Goal: Task Accomplishment & Management: Complete application form

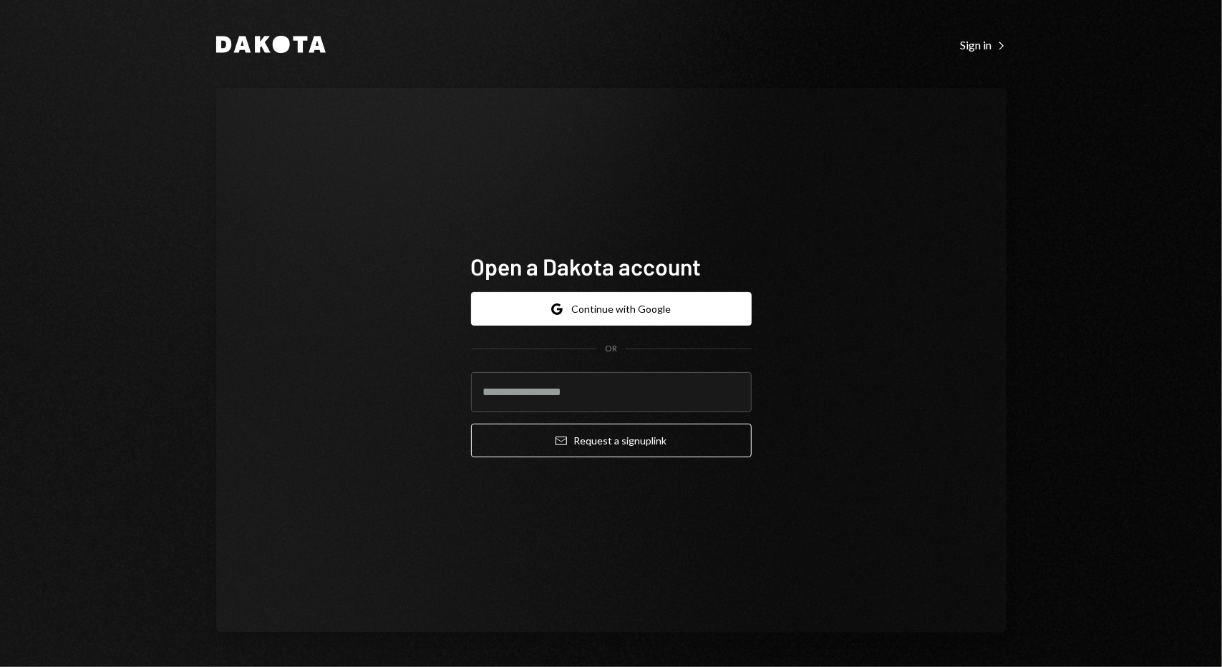
click at [246, 258] on div "Open a Dakota account Google Continue with Google OR Email Request a sign up li…" at bounding box center [611, 360] width 790 height 545
click at [565, 315] on button "Google Continue with Google" at bounding box center [611, 309] width 281 height 34
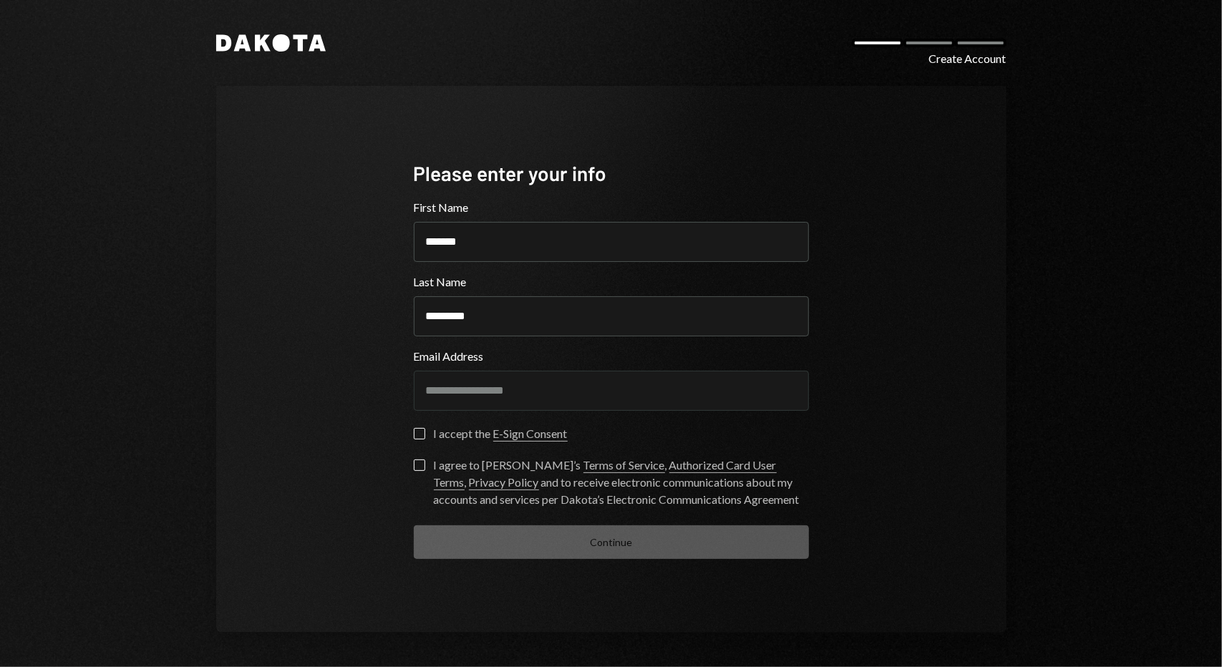
click at [412, 434] on div "**********" at bounding box center [611, 359] width 429 height 514
click at [417, 434] on button "I accept the E-Sign Consent" at bounding box center [419, 433] width 11 height 11
click at [418, 453] on form "**********" at bounding box center [611, 379] width 395 height 360
click at [418, 467] on button "I agree to Dakota’s Terms of Service , Authorized Card User Terms , Privacy Pol…" at bounding box center [419, 464] width 11 height 11
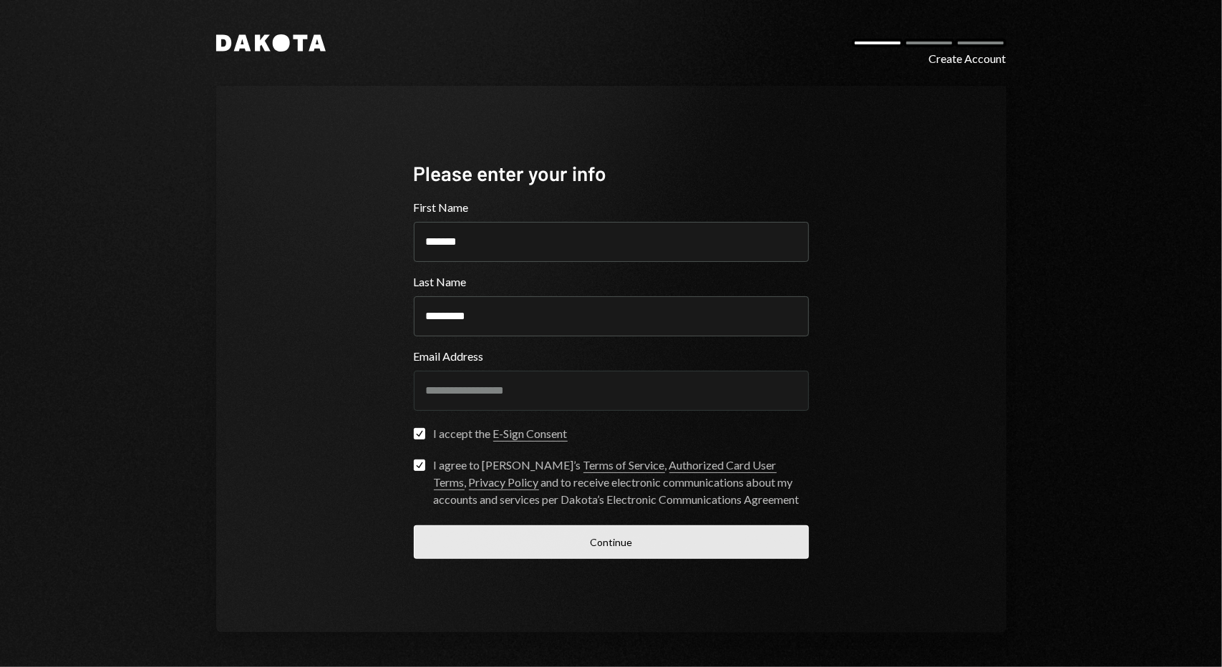
click at [573, 542] on button "Continue" at bounding box center [611, 542] width 395 height 34
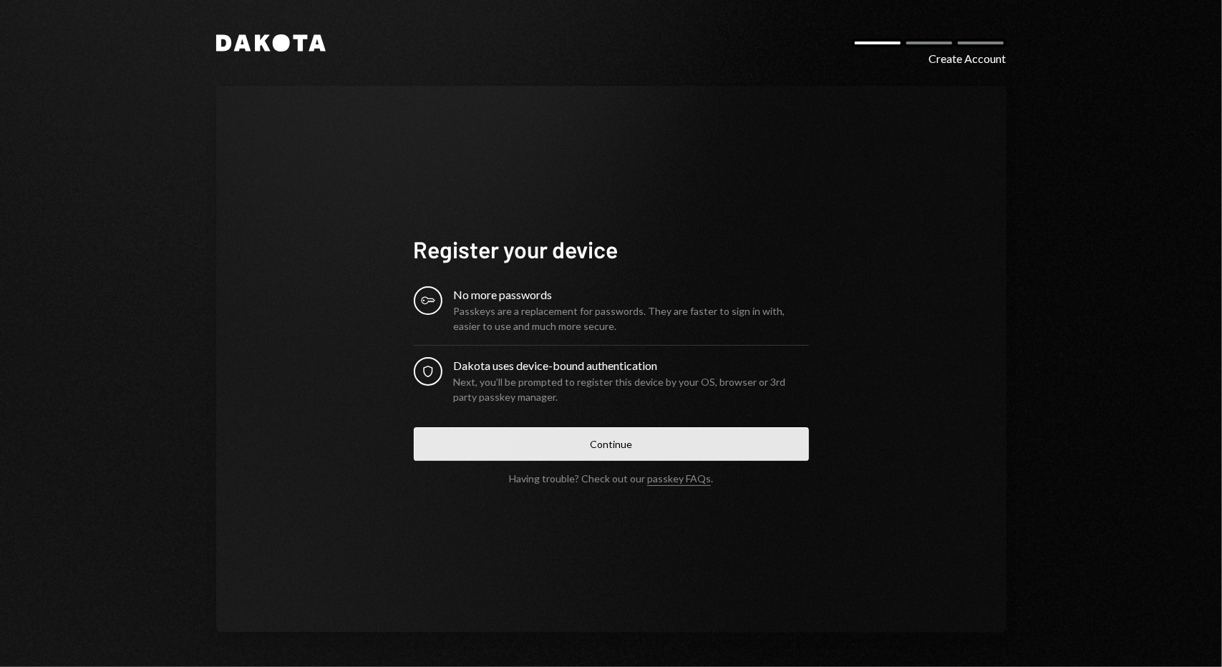
click at [606, 456] on button "Continue" at bounding box center [611, 444] width 395 height 34
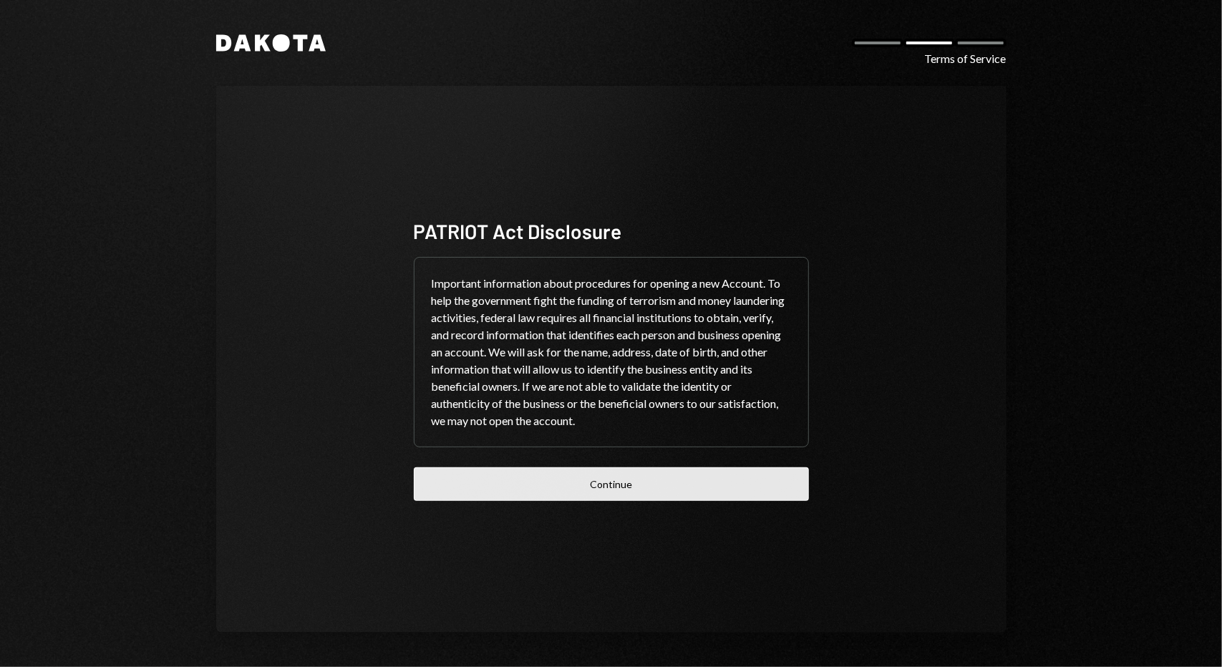
click at [590, 495] on button "Continue" at bounding box center [611, 484] width 395 height 34
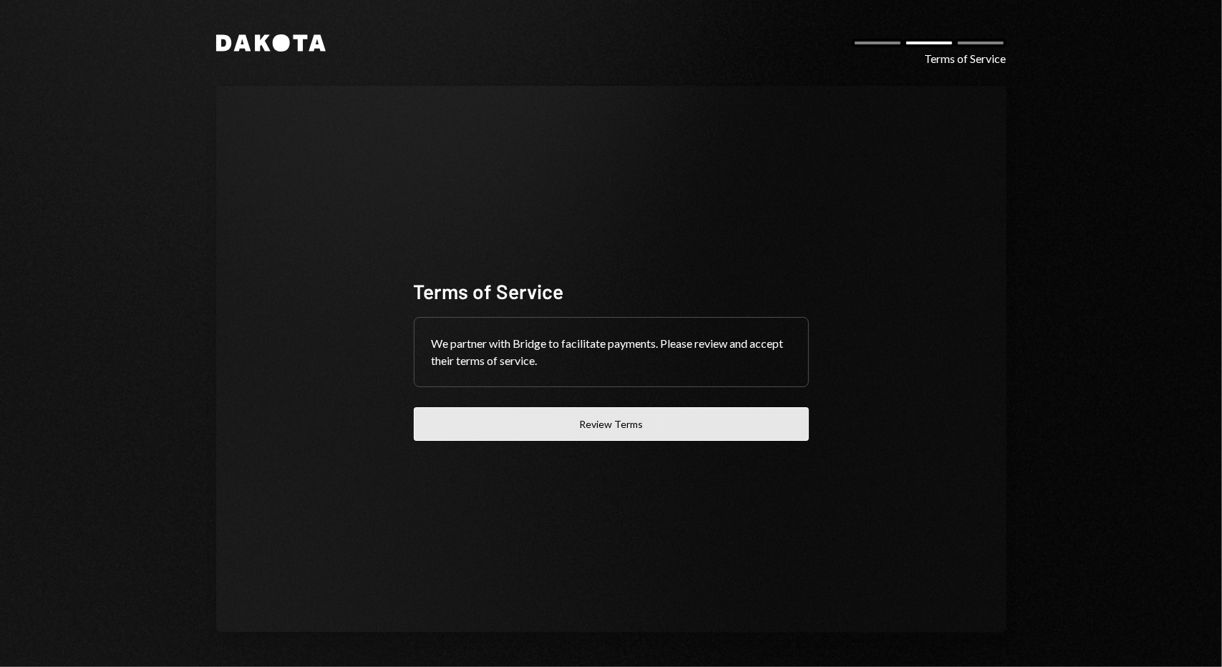
click at [610, 413] on button "Review Terms" at bounding box center [611, 424] width 395 height 34
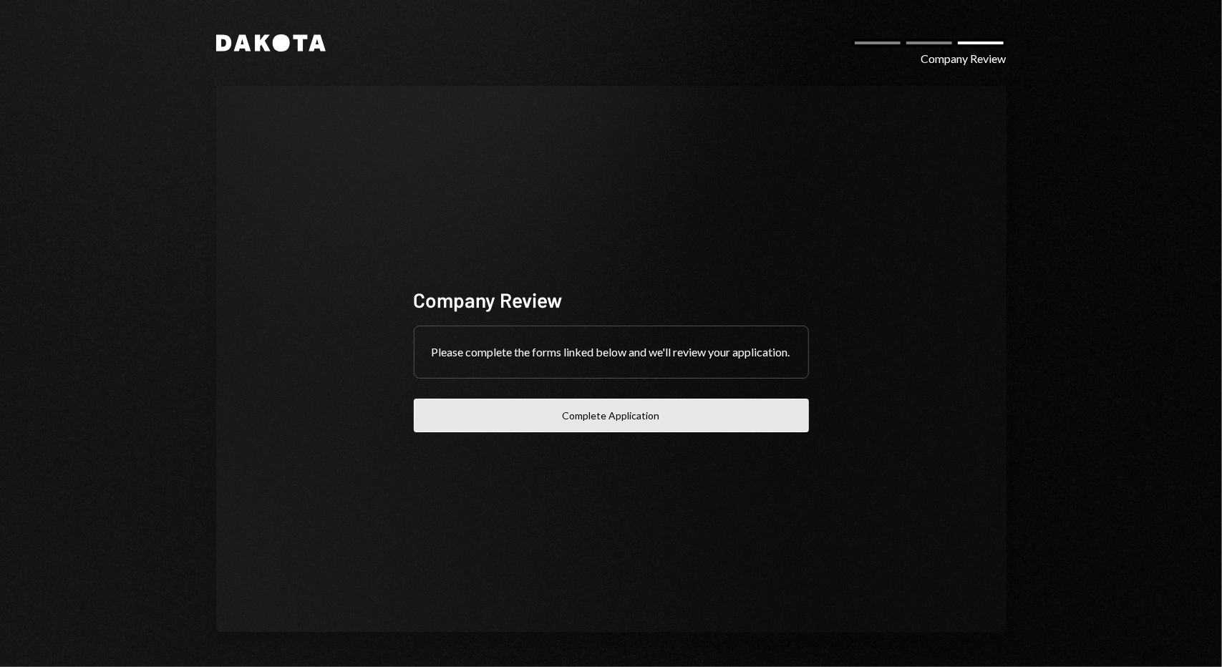
click at [568, 424] on button "Complete Application" at bounding box center [611, 416] width 395 height 34
